Goal: Task Accomplishment & Management: Manage account settings

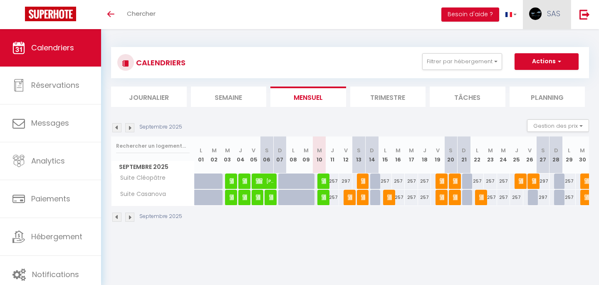
click at [550, 14] on span "SAS" at bounding box center [553, 13] width 13 height 10
click at [533, 41] on link "Paramètres" at bounding box center [538, 42] width 62 height 14
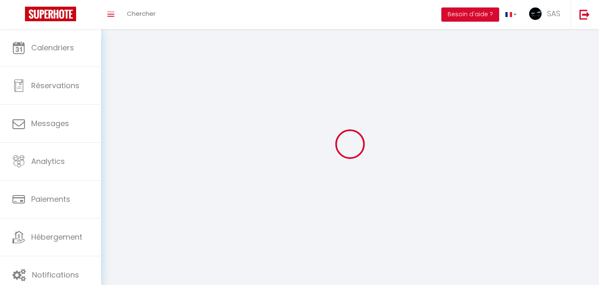
type input "SAS"
type input "MIROBAU INVEST"
type input "0766349594"
type input "[STREET_ADDRESS]"
type input "79000"
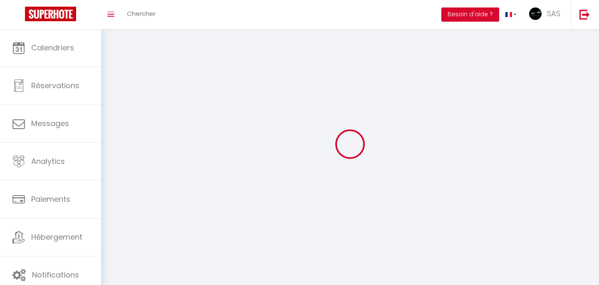
type input "Niort"
type input "lbgmpAWbbC7A5HB5hYst0jKuG"
type input "5BwMbTGGOieG3Qp4I2pI0dewS"
type input "[URL][DOMAIN_NAME]"
select select "1"
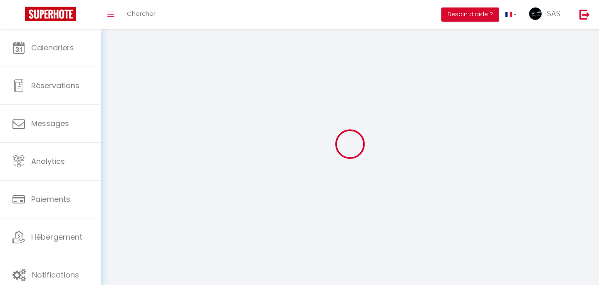
select select "28"
select select "fr"
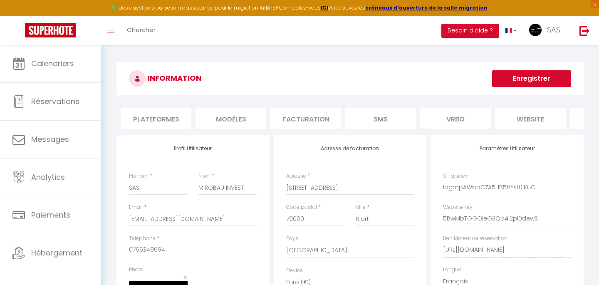
scroll to position [0, 126]
click at [328, 109] on li "Facturation" at bounding box center [325, 118] width 71 height 20
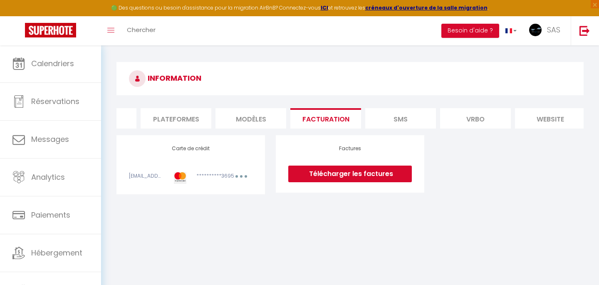
click at [236, 175] on button "button" at bounding box center [241, 177] width 23 height 10
click at [229, 193] on link "Modifier" at bounding box center [230, 194] width 41 height 13
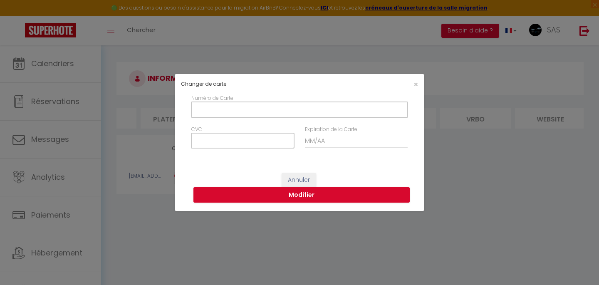
click at [256, 114] on input "Numéro de Carte" at bounding box center [299, 109] width 216 height 15
type input "[CREDIT_CARD_NUMBER]"
type input "946"
type input "08/29"
click at [291, 163] on div "Numéro de Carte CVC Expiration de la Carte 08/29" at bounding box center [300, 129] width 250 height 71
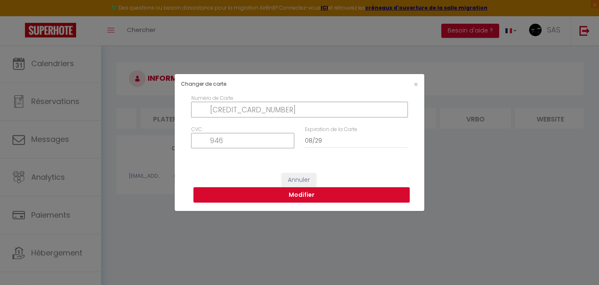
click at [265, 195] on button "Modifier" at bounding box center [301, 195] width 216 height 16
